Goal: Task Accomplishment & Management: Use online tool/utility

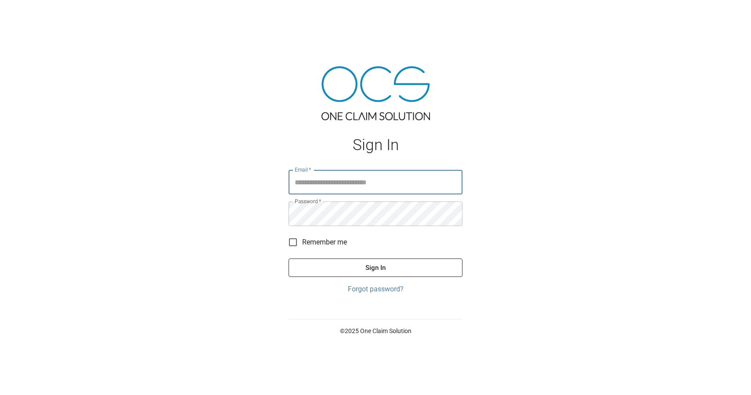
type input "**********"
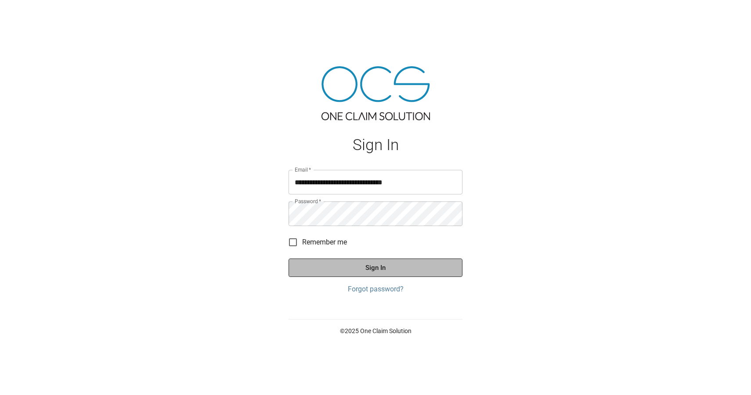
click at [358, 266] on button "Sign In" at bounding box center [376, 268] width 174 height 18
